Goal: Task Accomplishment & Management: Manage account settings

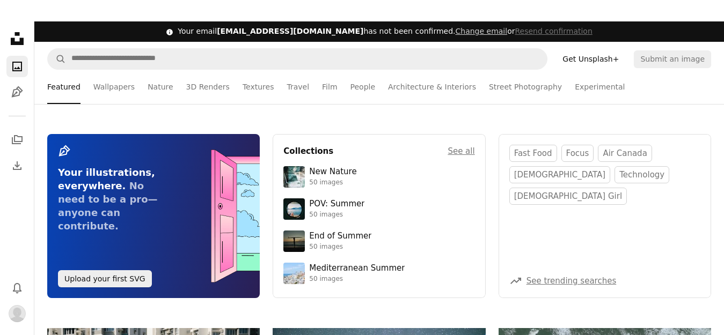
click at [624, 60] on link "Get Unsplash+" at bounding box center [590, 58] width 69 height 17
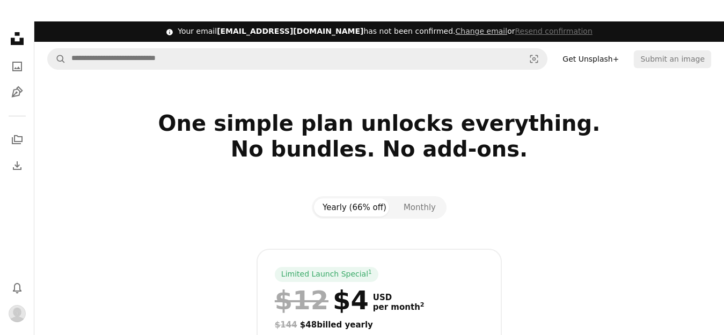
click at [614, 57] on link "Get Unsplash+" at bounding box center [590, 58] width 69 height 17
click at [620, 57] on link "Get Unsplash+" at bounding box center [590, 58] width 69 height 17
click at [14, 310] on img "Profile" at bounding box center [17, 313] width 17 height 17
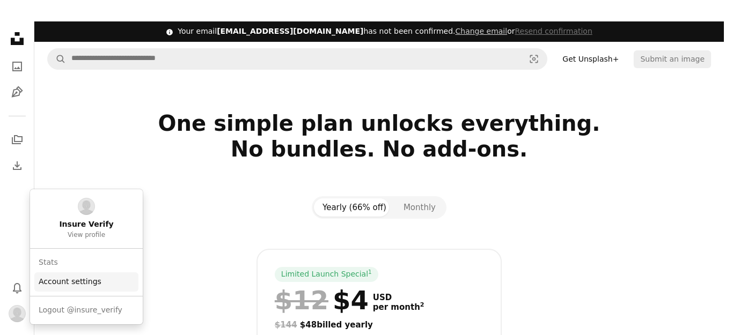
click at [77, 280] on link "Account settings" at bounding box center [86, 282] width 104 height 19
